Goal: Information Seeking & Learning: Learn about a topic

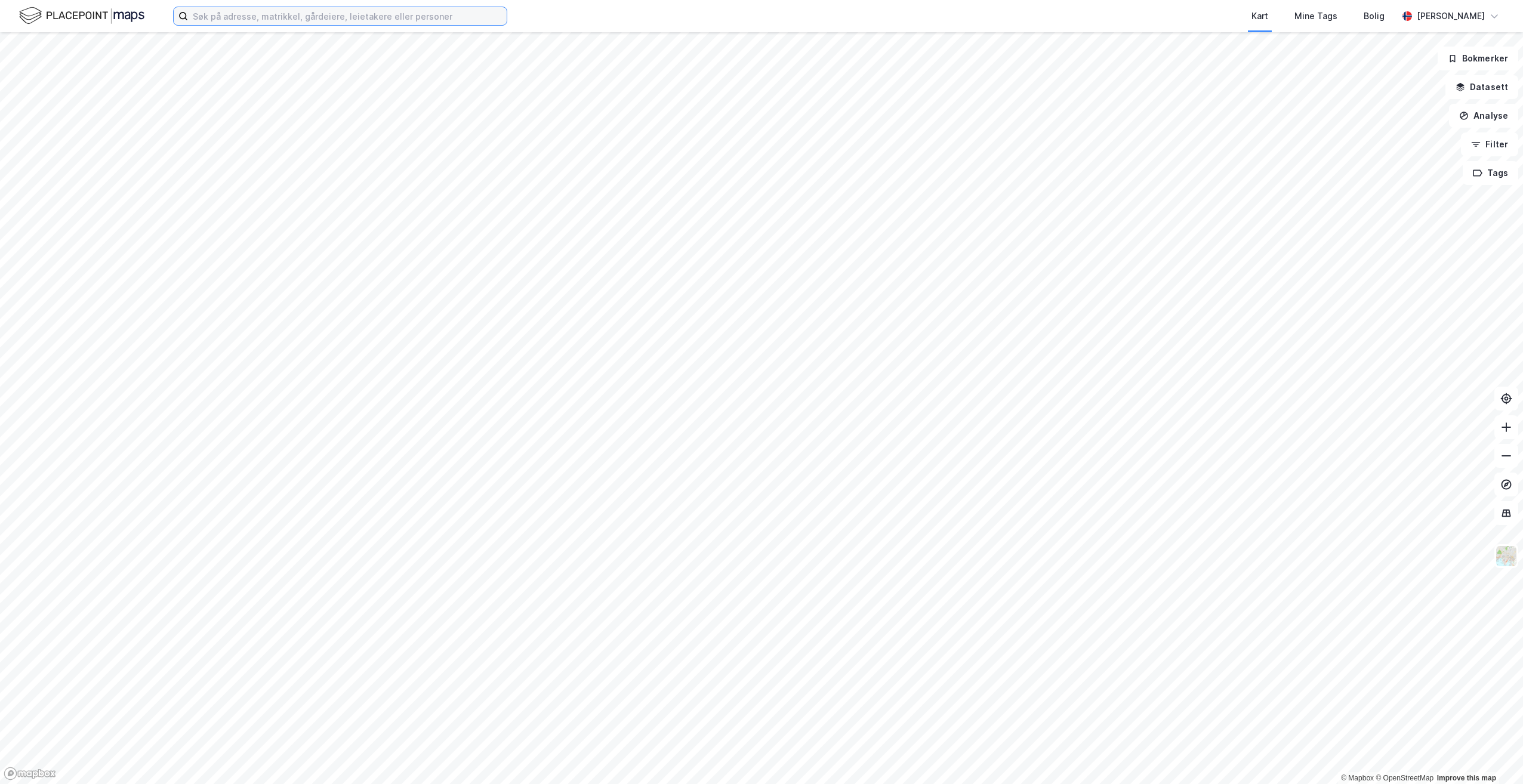
click at [269, 22] on input at bounding box center [347, 16] width 319 height 18
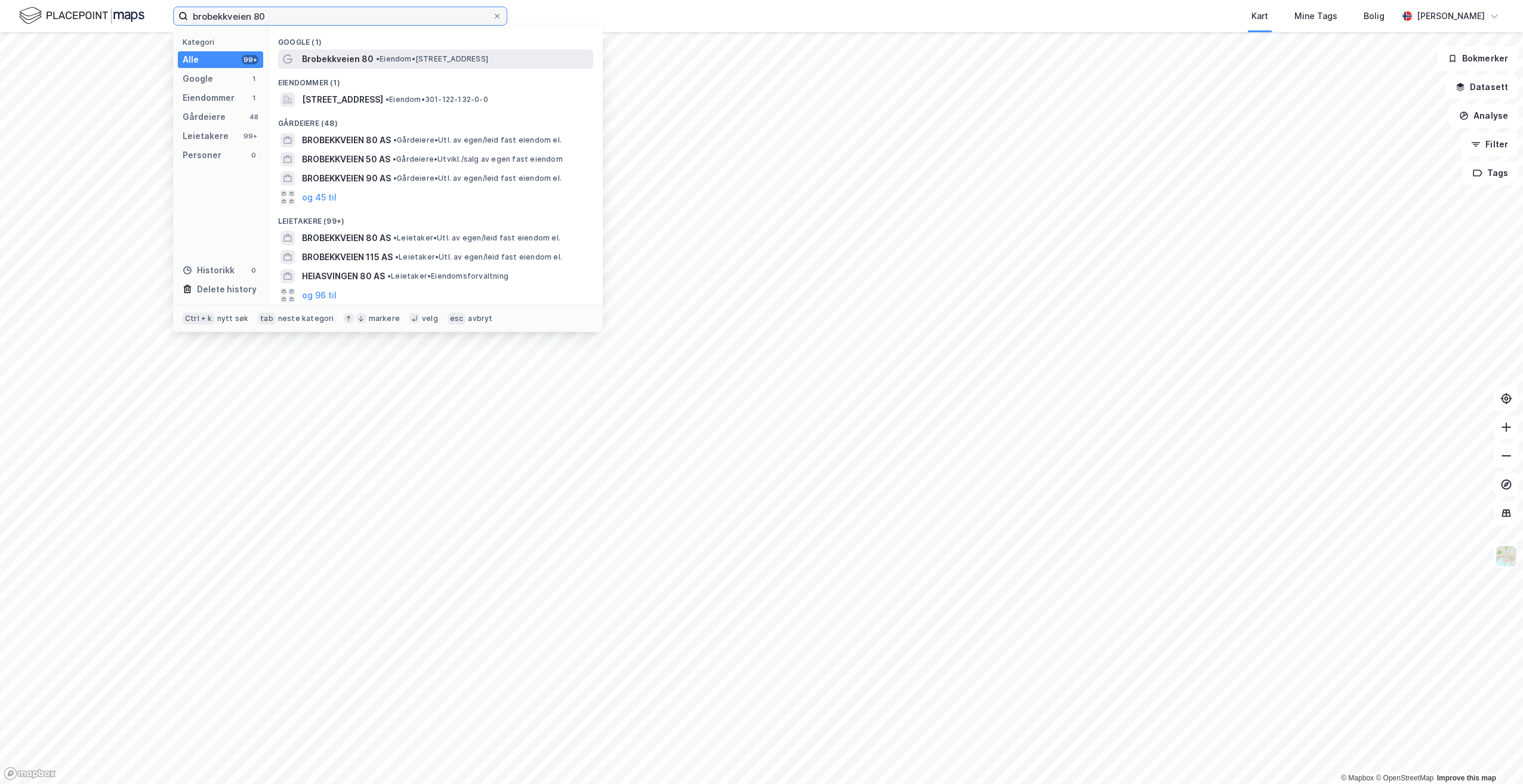
type input "brobekkveien 80"
click at [347, 54] on span "Brobekkveien 80" at bounding box center [337, 59] width 72 height 14
